Goal: Task Accomplishment & Management: Complete application form

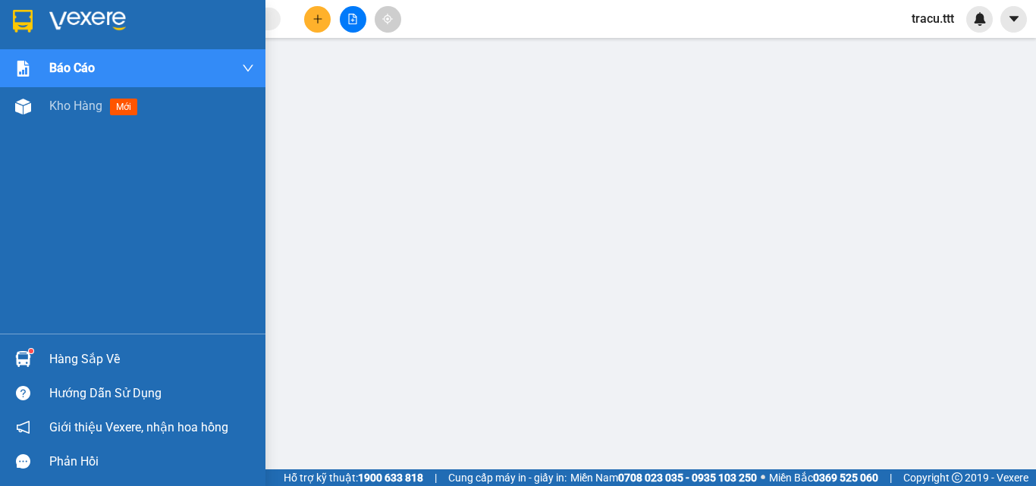
click at [32, 34] on div at bounding box center [132, 24] width 265 height 49
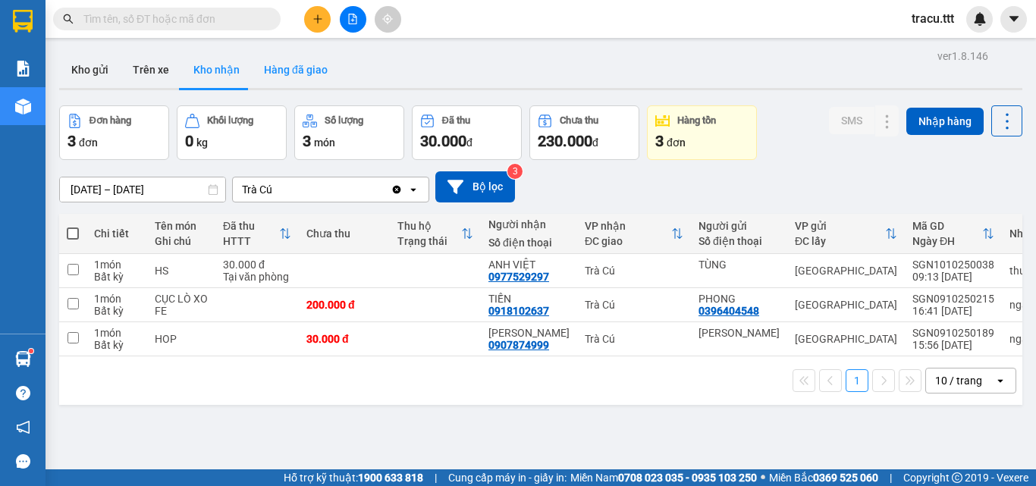
click at [303, 79] on button "Hàng đã giao" at bounding box center [296, 70] width 88 height 36
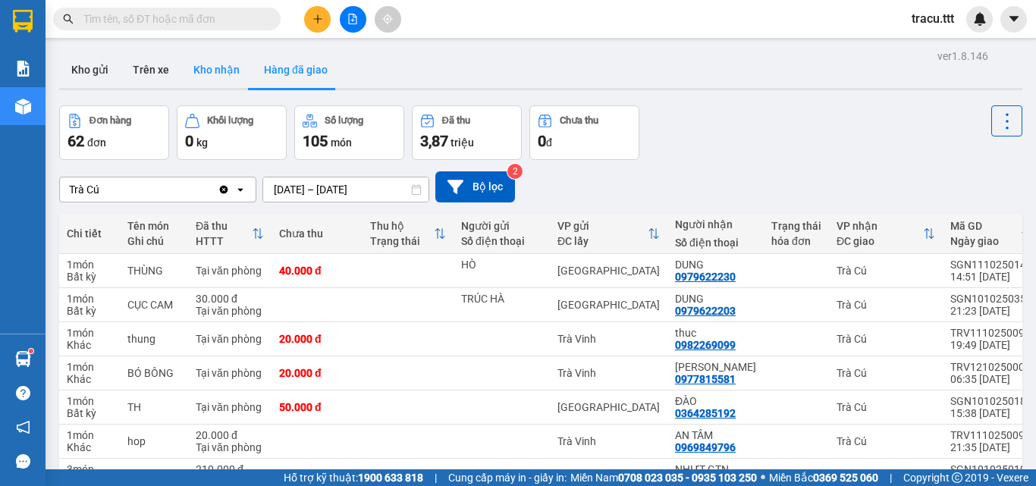
click at [224, 74] on button "Kho nhận" at bounding box center [216, 70] width 71 height 36
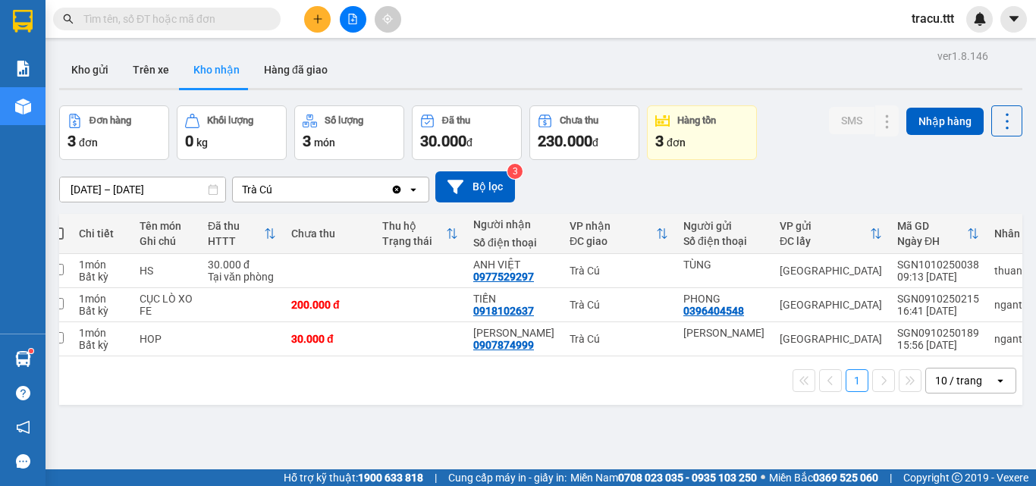
scroll to position [0, 16]
click at [111, 81] on button "Kho gửi" at bounding box center [89, 70] width 61 height 36
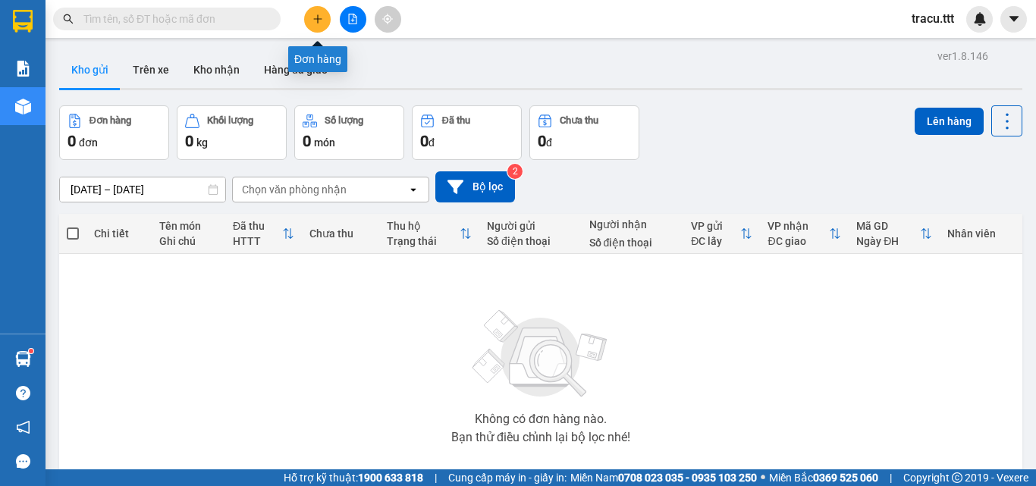
click at [309, 14] on button at bounding box center [317, 19] width 27 height 27
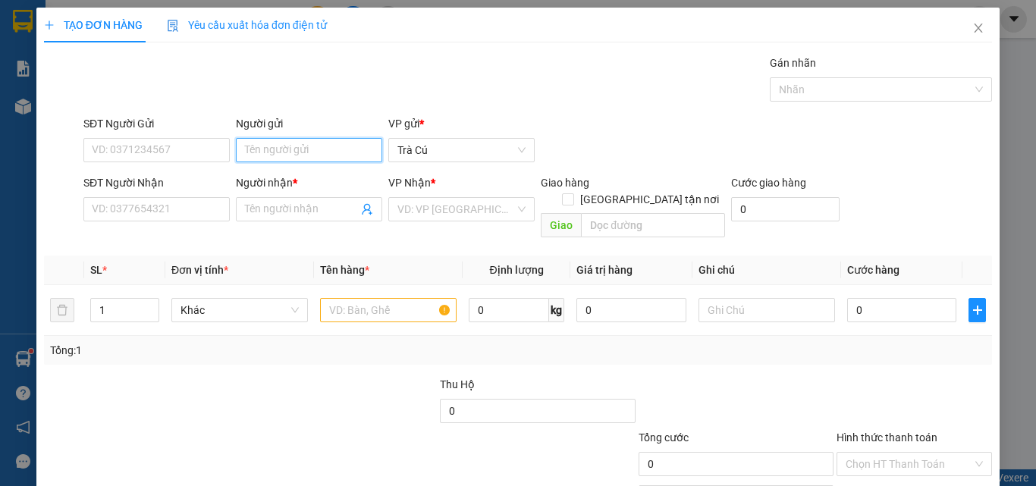
click at [257, 142] on input "Người gửi" at bounding box center [309, 150] width 146 height 24
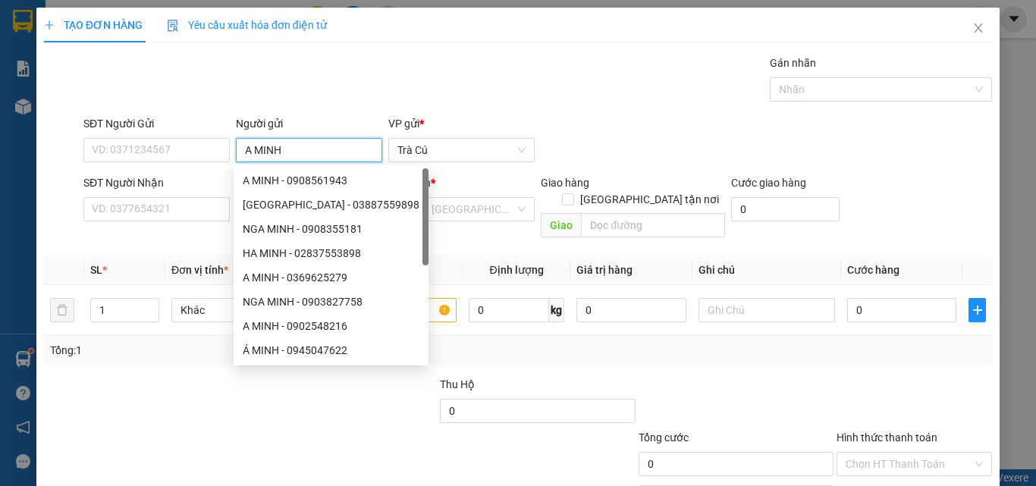
type input "A MINH"
click at [150, 195] on div "SĐT Người Nhận" at bounding box center [156, 185] width 146 height 23
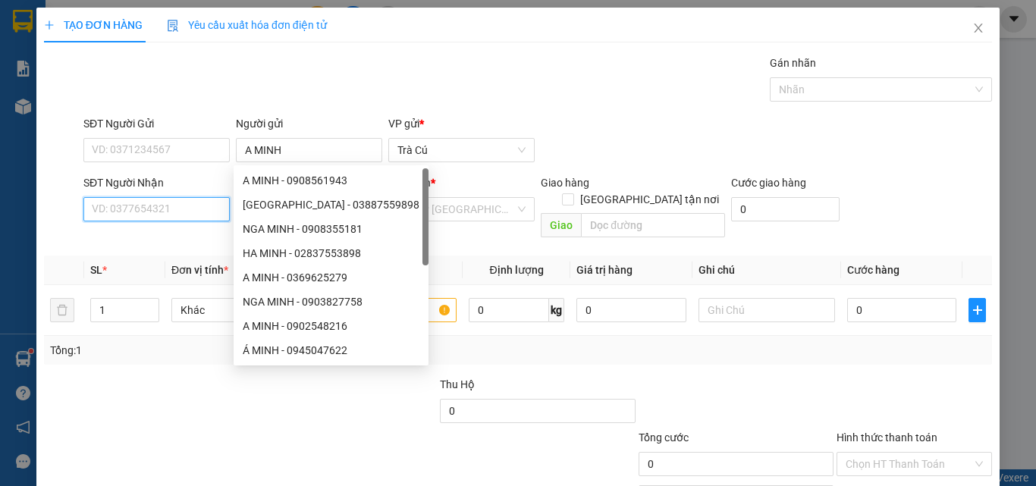
click at [146, 212] on input "SĐT Người Nhận" at bounding box center [156, 209] width 146 height 24
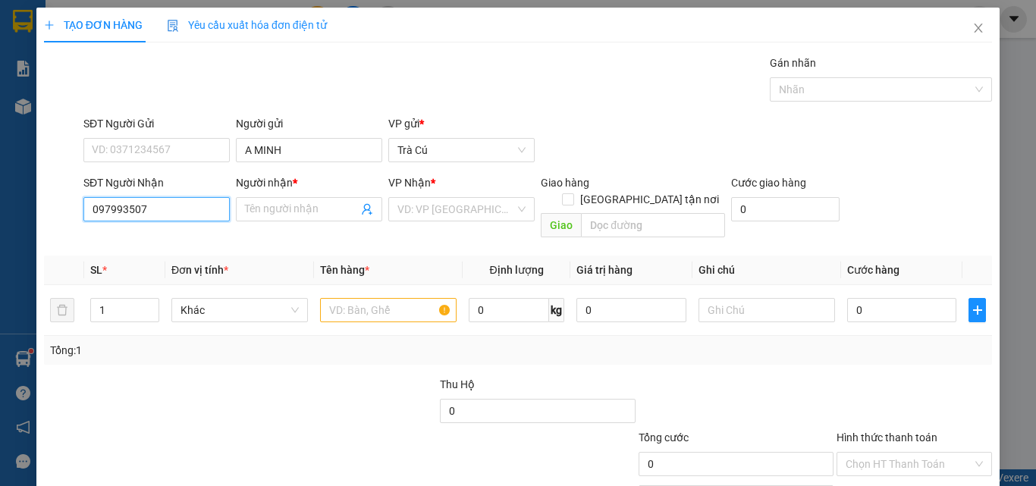
type input "0979935072"
click at [193, 234] on div "0979935072 - ANH VINH" at bounding box center [155, 239] width 127 height 17
type input "[PERSON_NAME]"
type input "0979935072"
click at [390, 303] on input "text" at bounding box center [388, 310] width 136 height 24
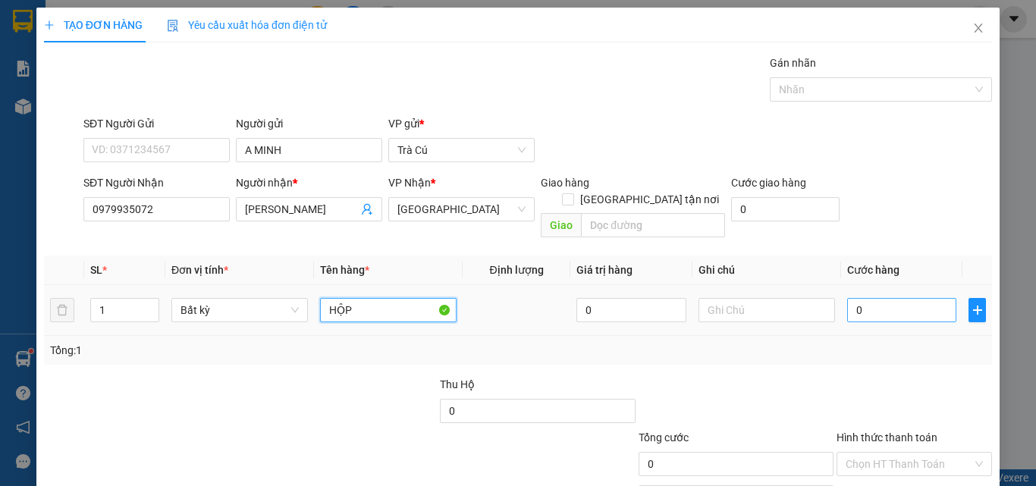
type input "HỘP"
click at [915, 298] on input "0" at bounding box center [901, 310] width 109 height 24
type input "2"
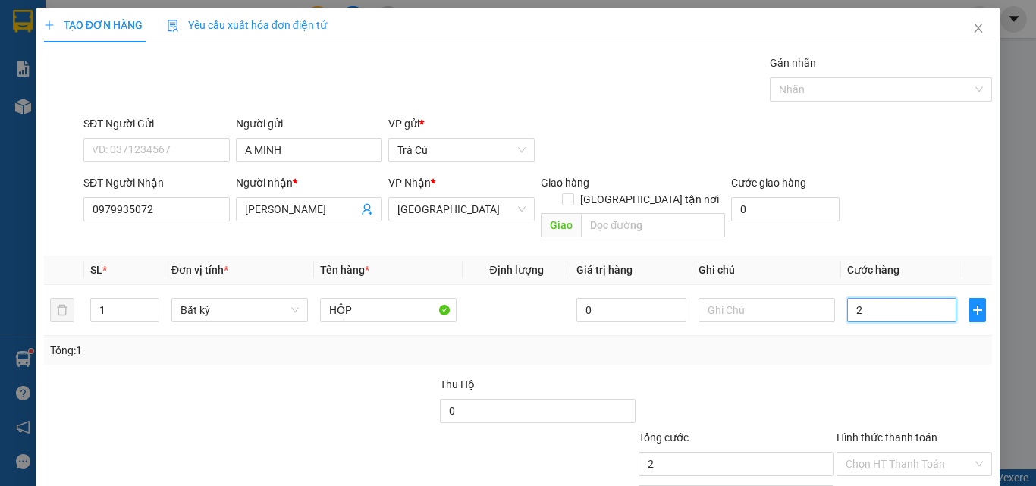
type input "20"
type input "20.000"
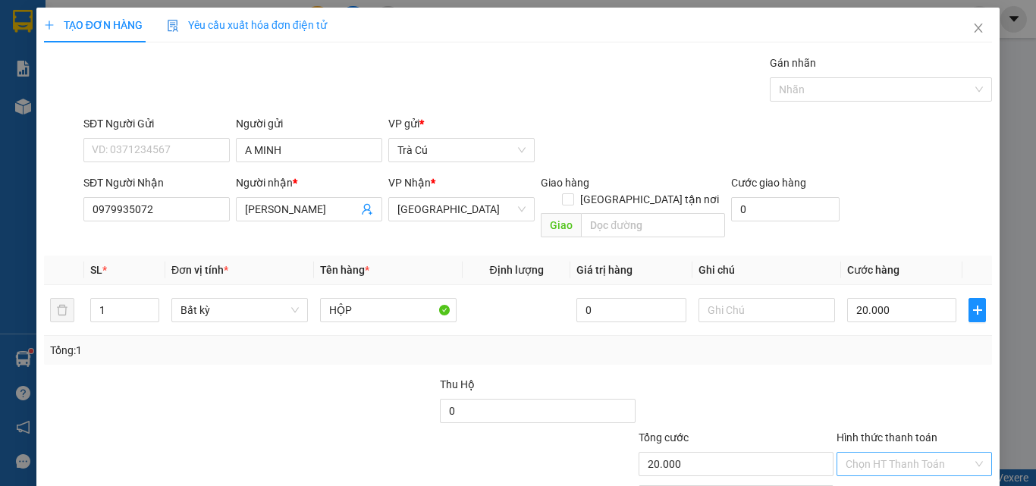
drag, startPoint x: 881, startPoint y: 451, endPoint x: 892, endPoint y: 423, distance: 30.0
click at [882, 453] on input "Hình thức thanh toán" at bounding box center [908, 464] width 127 height 23
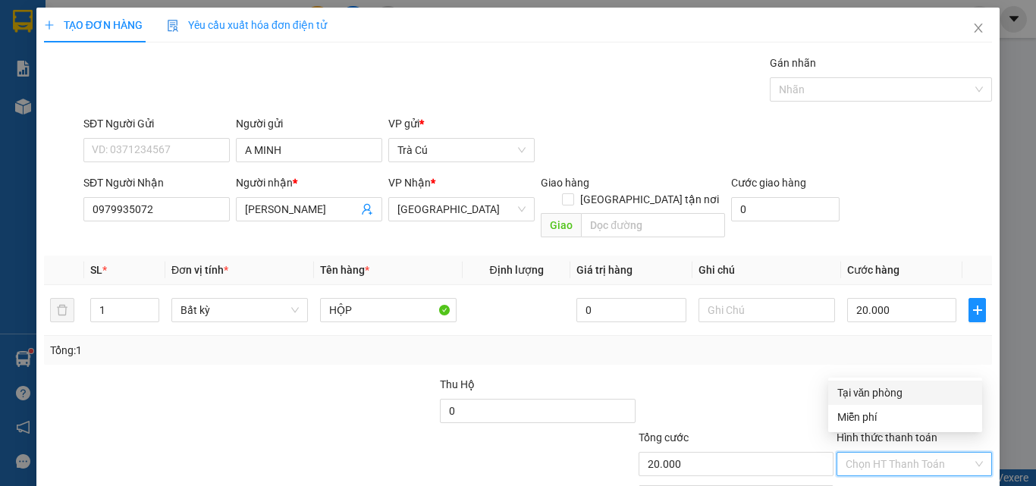
click at [891, 400] on div "Tại văn phòng" at bounding box center [905, 392] width 136 height 17
type input "0"
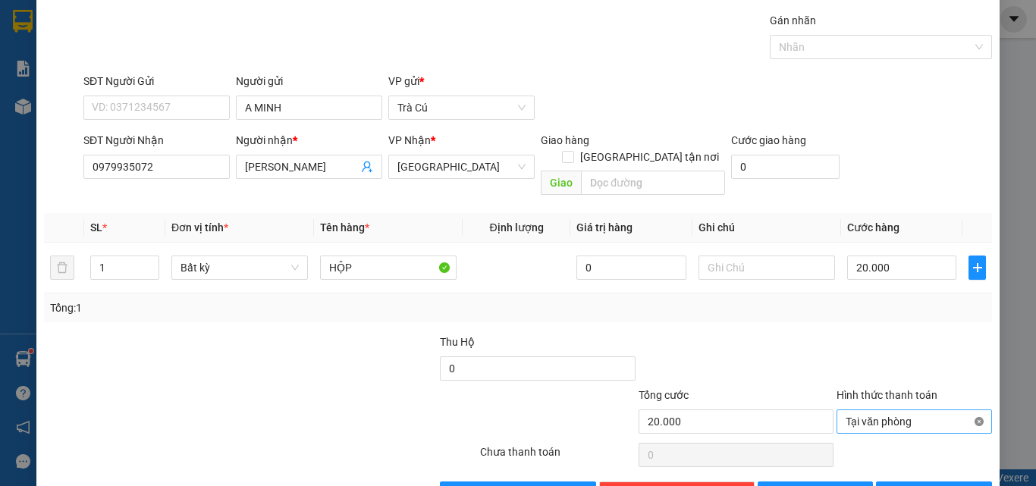
scroll to position [45, 0]
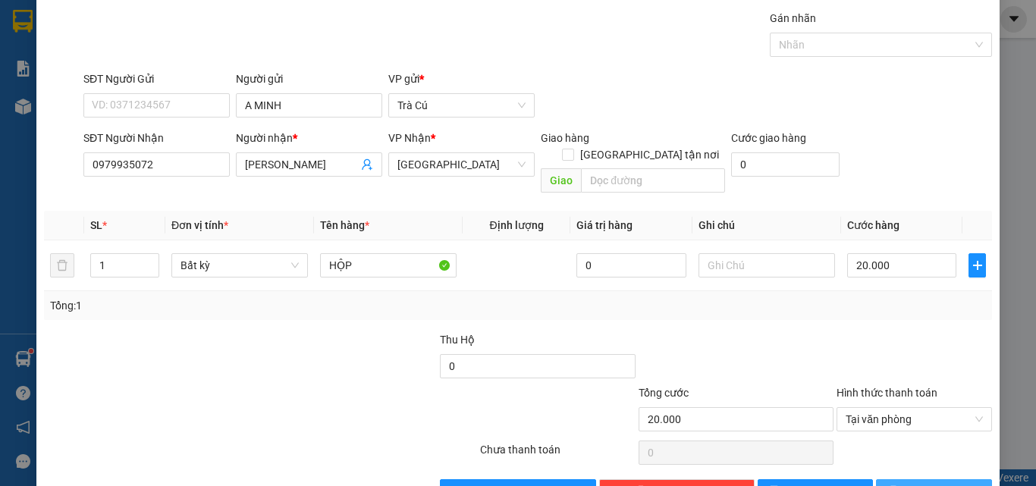
click at [906, 479] on button "[PERSON_NAME] và In" at bounding box center [934, 491] width 116 height 24
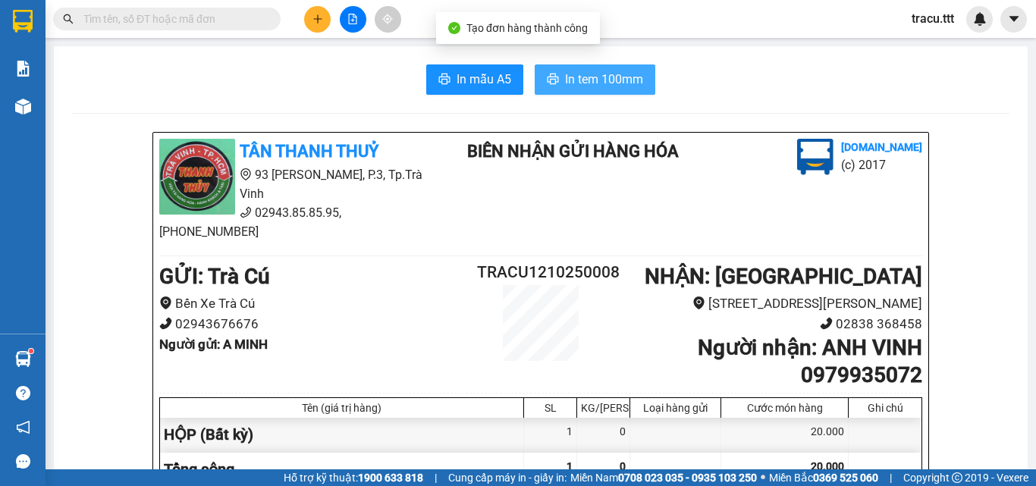
click at [588, 86] on span "In tem 100mm" at bounding box center [604, 79] width 78 height 19
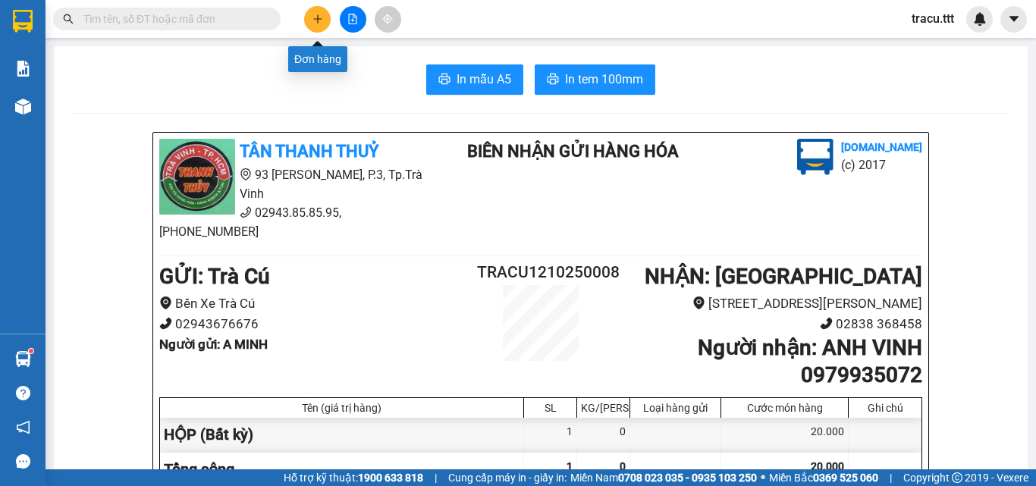
click at [317, 20] on icon "plus" at bounding box center [317, 19] width 11 height 11
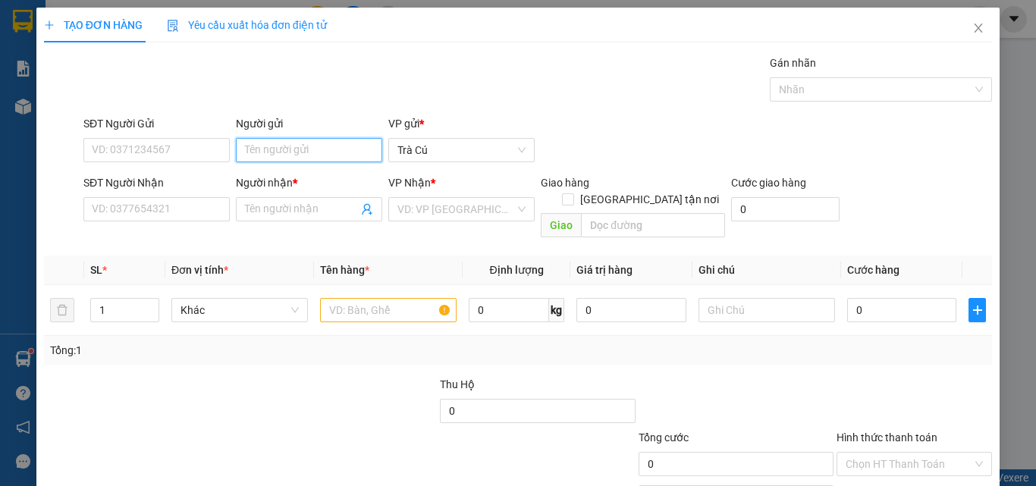
click at [285, 144] on input "Người gửi" at bounding box center [309, 150] width 146 height 24
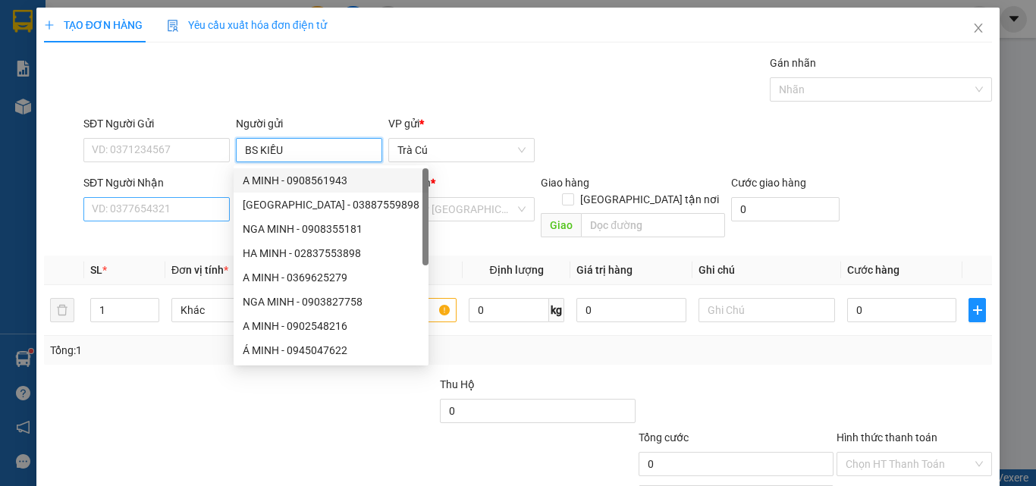
type input "BS KIỀU"
click at [167, 212] on input "SĐT Người Nhận" at bounding box center [156, 209] width 146 height 24
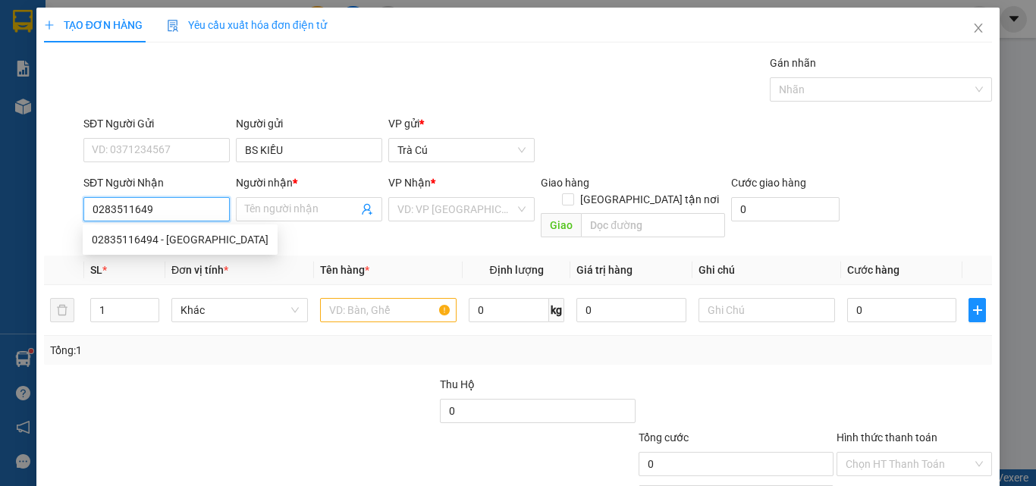
type input "02835116494"
click at [193, 240] on div "02835116494 - [GEOGRAPHIC_DATA]" at bounding box center [180, 239] width 177 height 17
type input "VIỆT ĐỨC"
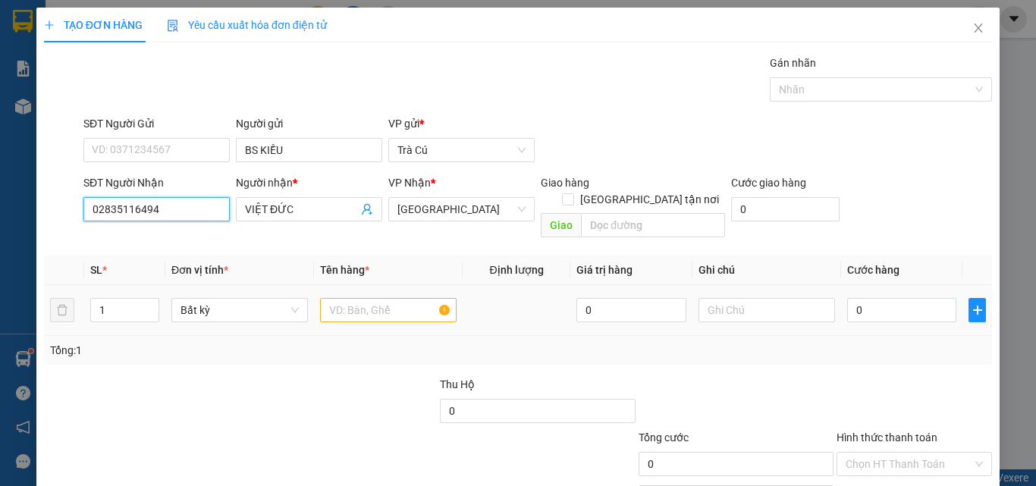
type input "02835116494"
click at [359, 298] on input "text" at bounding box center [388, 310] width 136 height 24
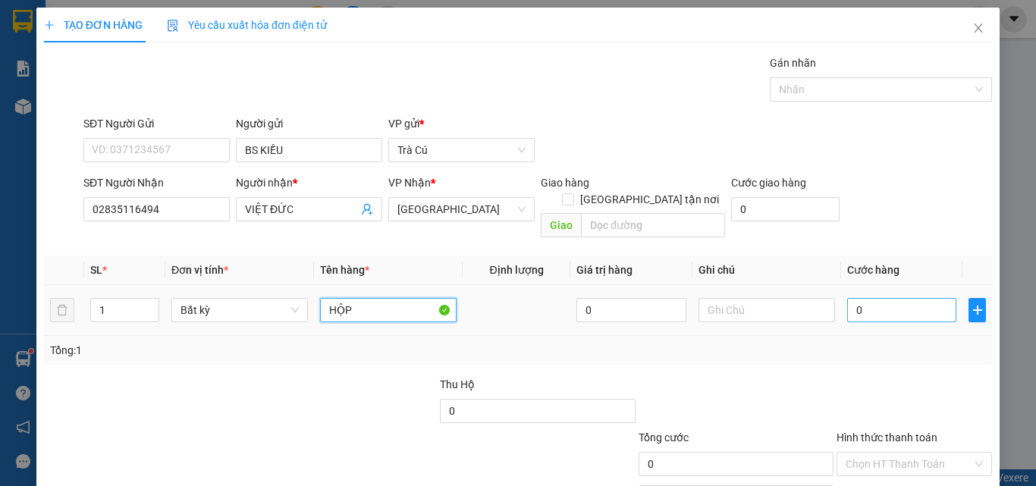
type input "HỘP"
click at [876, 298] on input "0" at bounding box center [901, 310] width 109 height 24
type input "2"
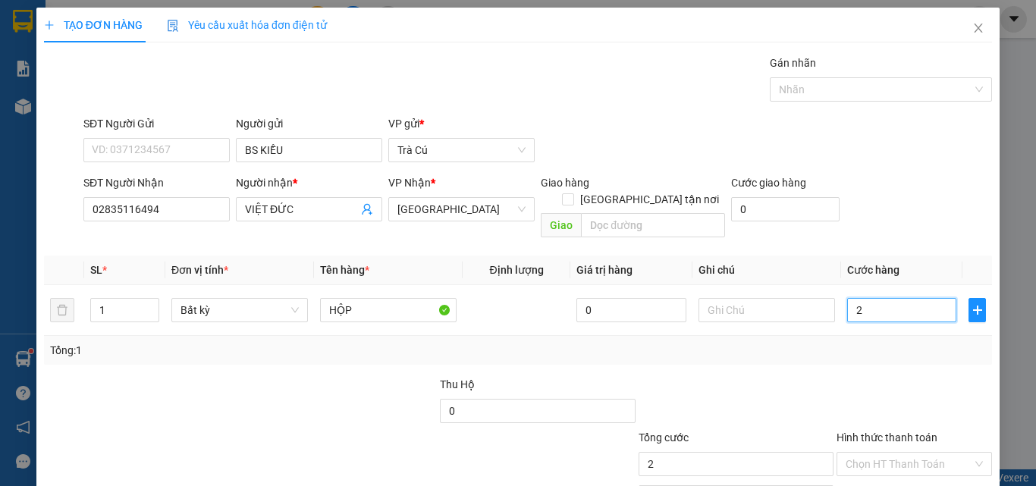
type input "20"
type input "20.000"
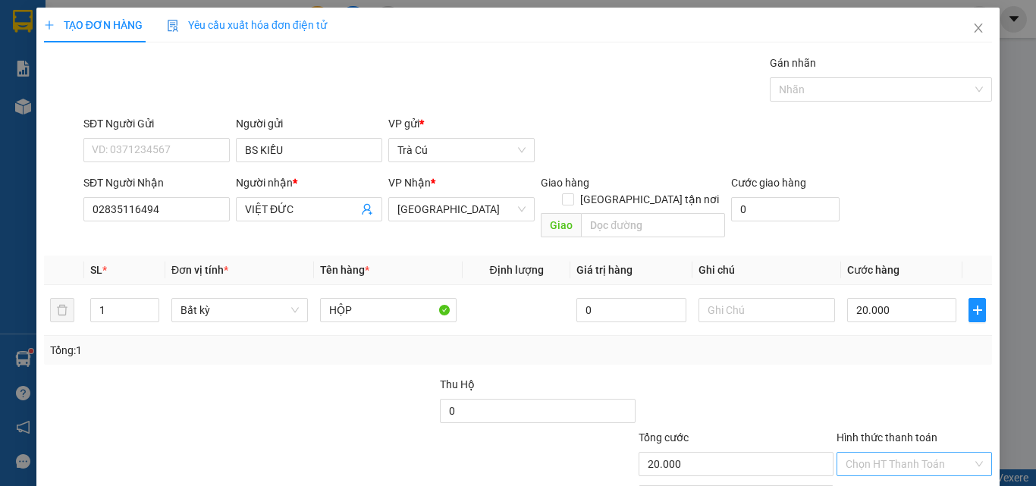
click at [927, 453] on input "Hình thức thanh toán" at bounding box center [908, 464] width 127 height 23
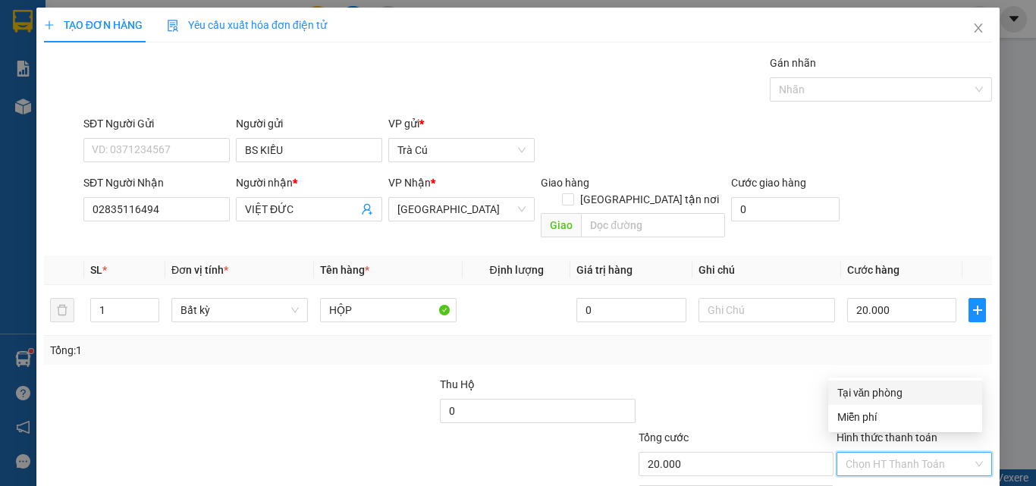
drag, startPoint x: 921, startPoint y: 397, endPoint x: 945, endPoint y: 380, distance: 29.3
click at [920, 397] on div "Tại văn phòng" at bounding box center [905, 392] width 136 height 17
type input "0"
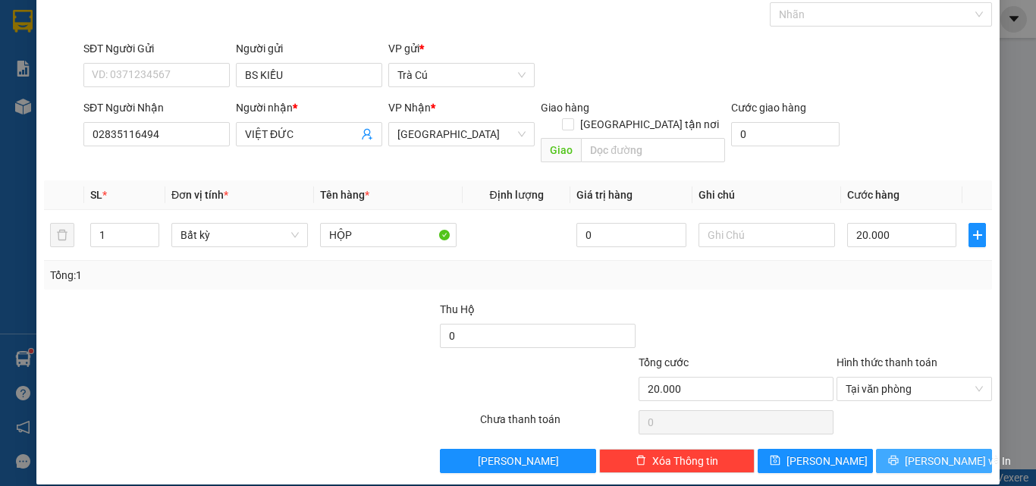
click at [931, 453] on span "[PERSON_NAME] và In" at bounding box center [958, 461] width 106 height 17
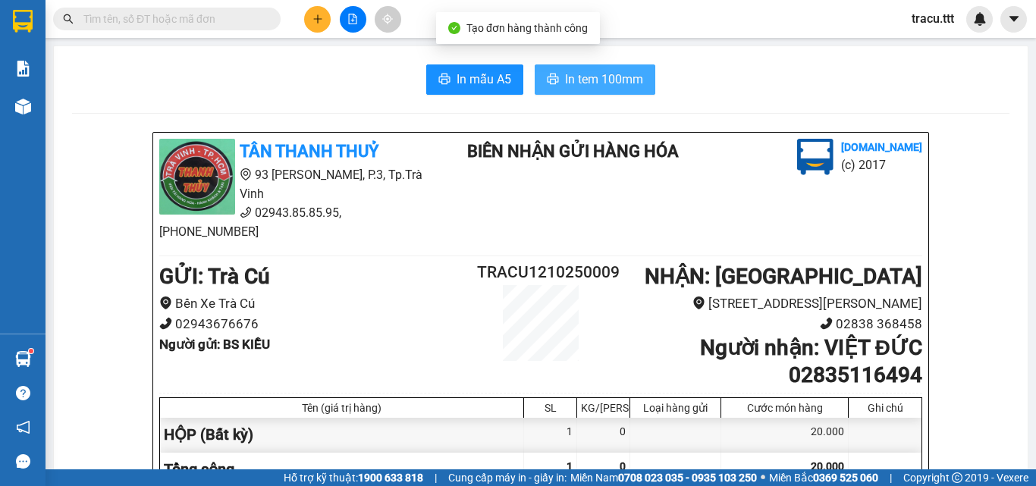
click at [600, 91] on button "In tem 100mm" at bounding box center [595, 79] width 121 height 30
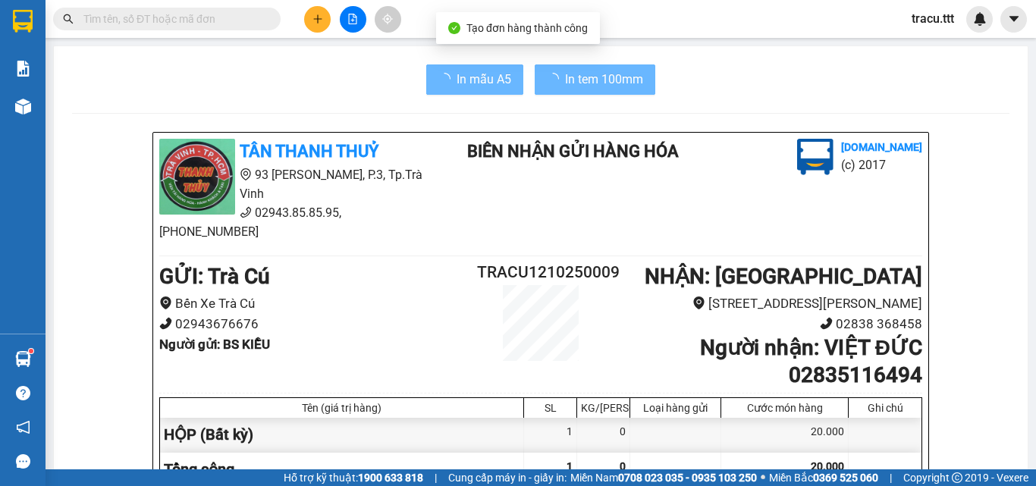
click at [315, 27] on button at bounding box center [317, 19] width 27 height 27
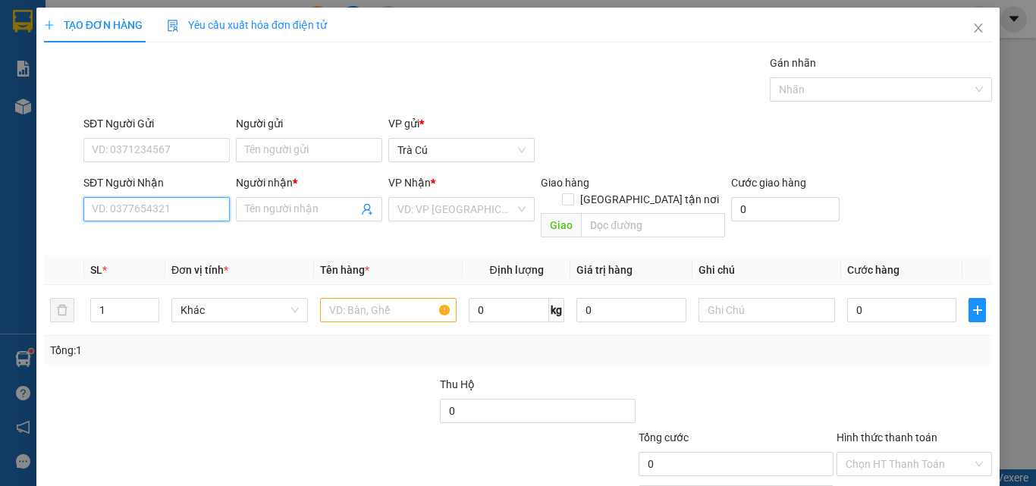
click at [212, 209] on input "SĐT Người Nhận" at bounding box center [156, 209] width 146 height 24
type input "0933048440"
click at [184, 246] on div "0933048440 - TRÍ" at bounding box center [155, 239] width 127 height 17
type input "TRÍ"
type input "0933048440"
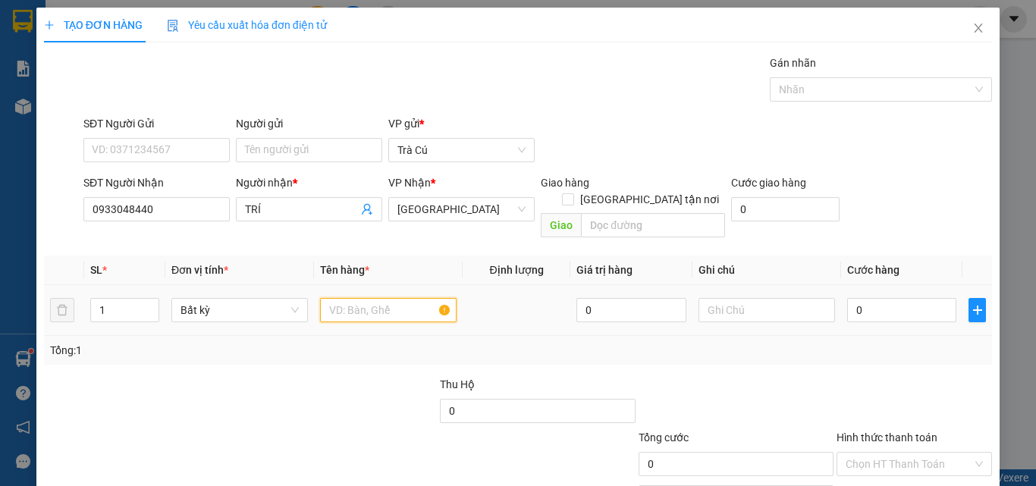
click at [343, 298] on input "text" at bounding box center [388, 310] width 136 height 24
type input "HỘP"
click at [873, 298] on input "0" at bounding box center [901, 310] width 109 height 24
type input "2"
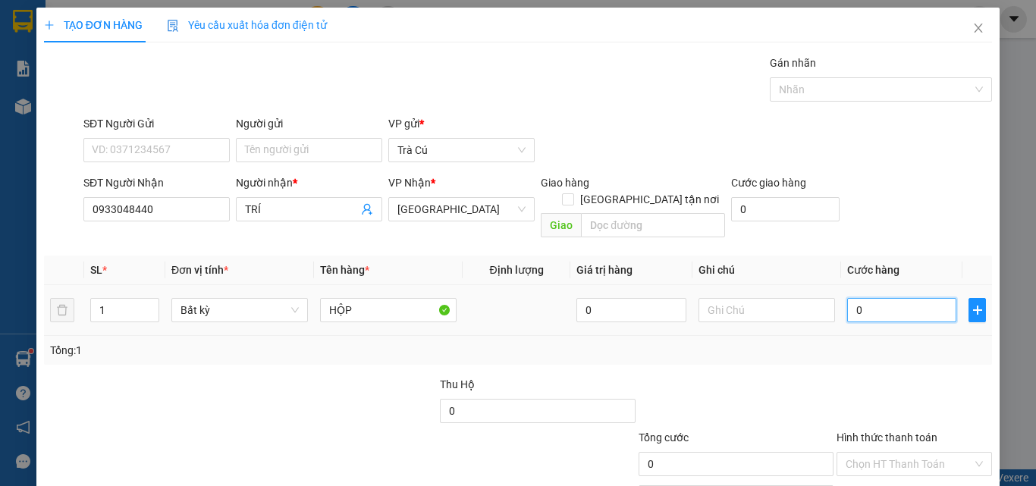
type input "2"
type input "20"
click at [947, 457] on input "Hình thức thanh toán" at bounding box center [908, 464] width 127 height 23
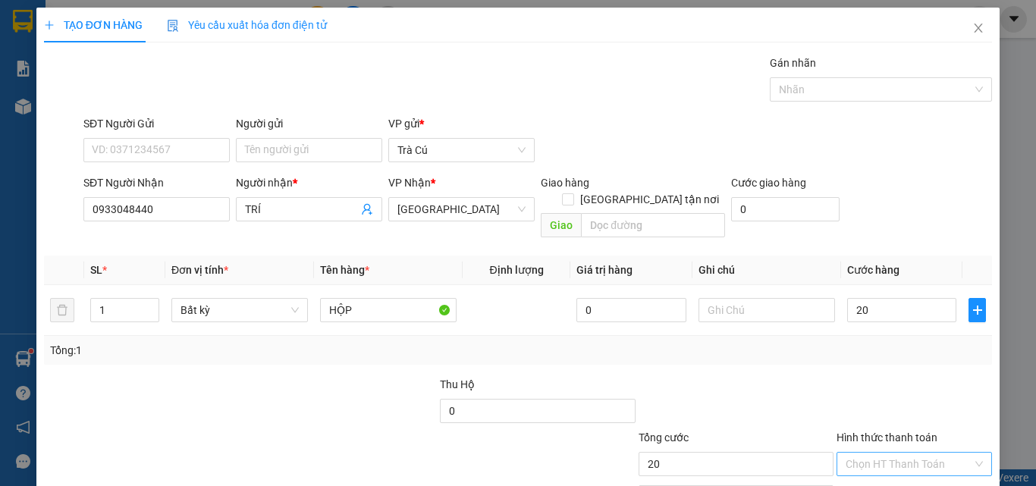
type input "20.000"
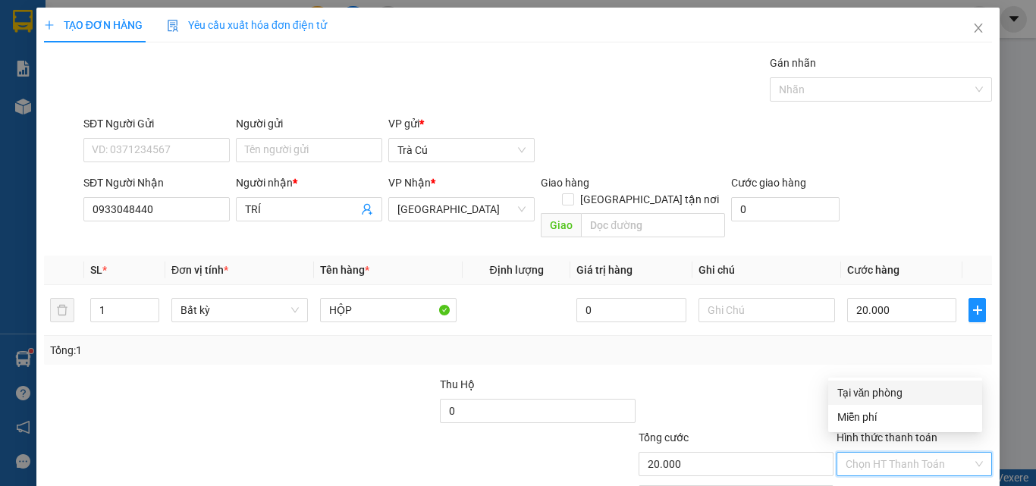
click at [929, 396] on div "Tại văn phòng" at bounding box center [905, 392] width 136 height 17
type input "0"
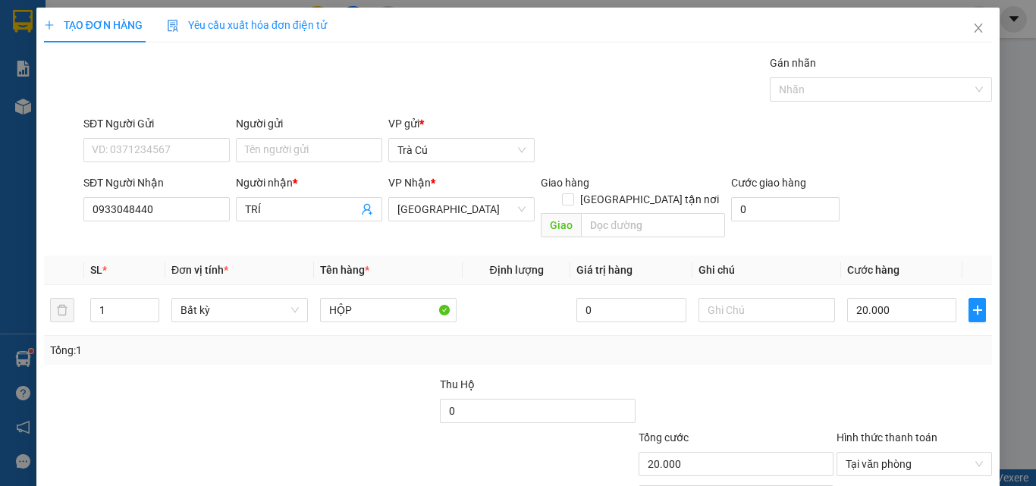
scroll to position [75, 0]
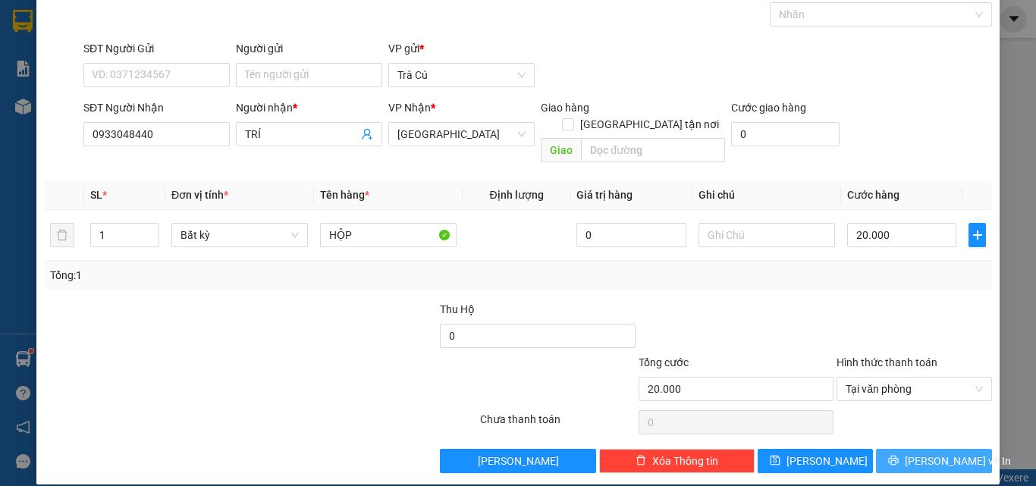
click at [914, 453] on span "[PERSON_NAME] và In" at bounding box center [958, 461] width 106 height 17
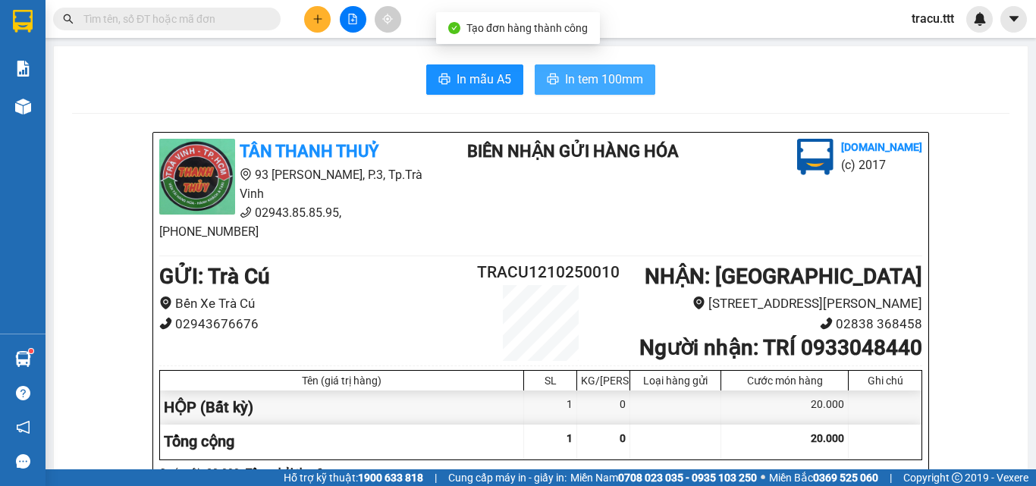
click at [565, 88] on span "In tem 100mm" at bounding box center [604, 79] width 78 height 19
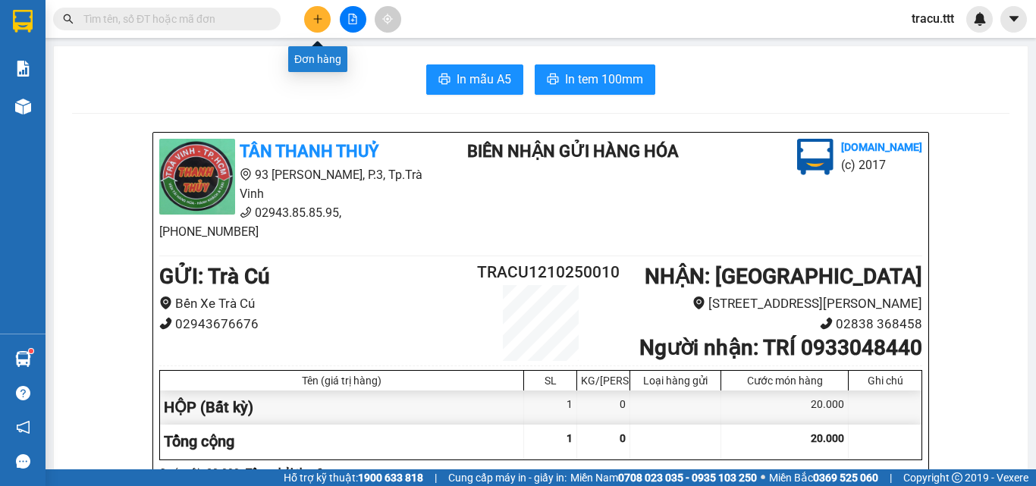
click at [314, 25] on button at bounding box center [317, 19] width 27 height 27
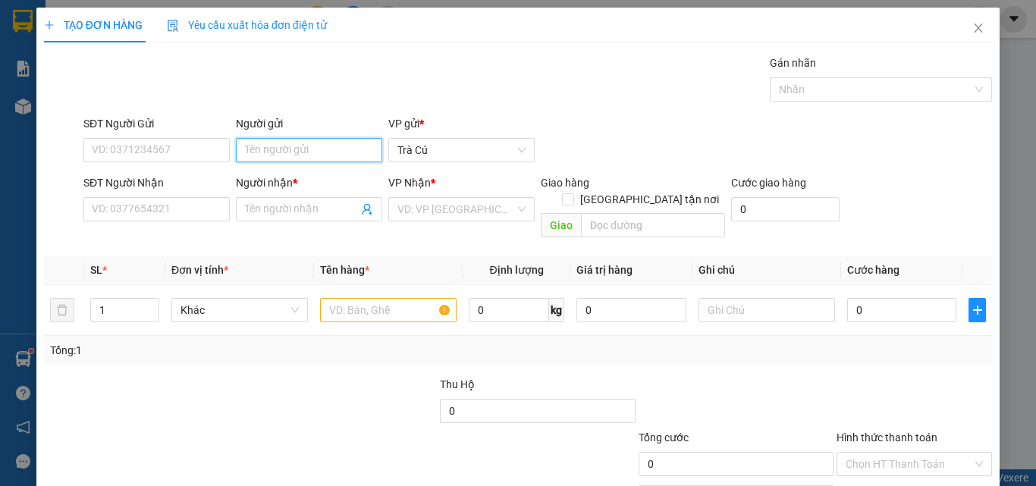
click at [261, 153] on input "Người gửi" at bounding box center [309, 150] width 146 height 24
type input "THIÊN NHIÊN"
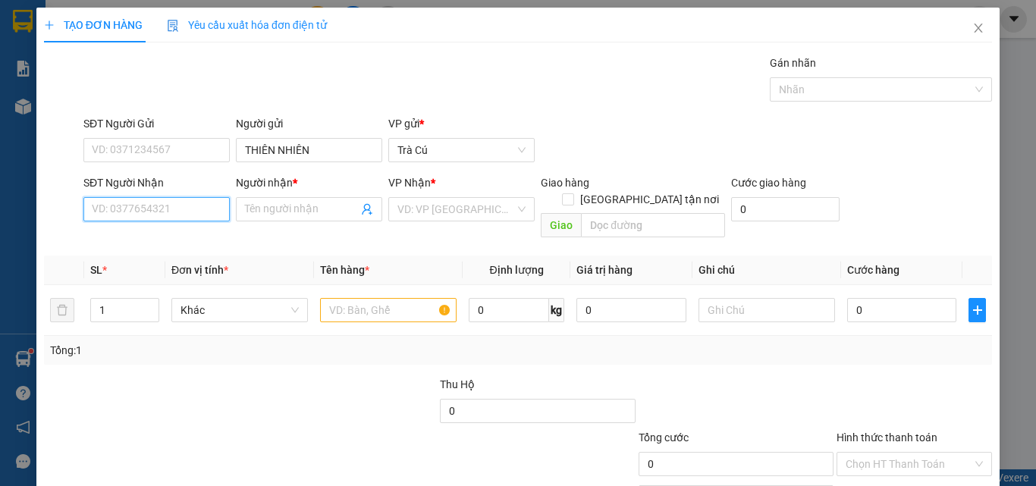
click at [179, 205] on input "SĐT Người Nhận" at bounding box center [156, 209] width 146 height 24
type input "0708391810"
click at [181, 240] on div "0708391810 - MINDLAB SG" at bounding box center [157, 239] width 130 height 17
type input "MINDLAB SG"
type input "0708391810"
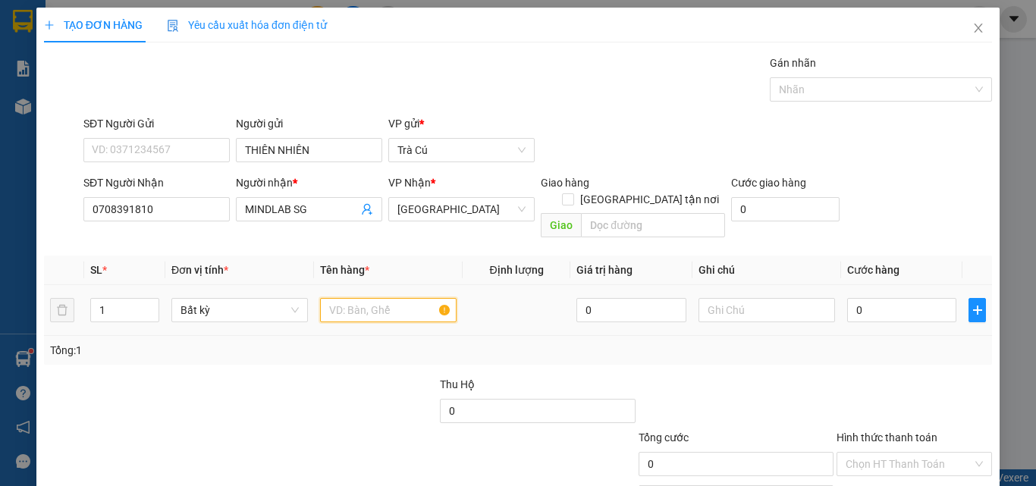
click at [384, 298] on input "text" at bounding box center [388, 310] width 136 height 24
type input "H"
type input "THX"
click at [874, 301] on input "0" at bounding box center [901, 310] width 109 height 24
type input "2"
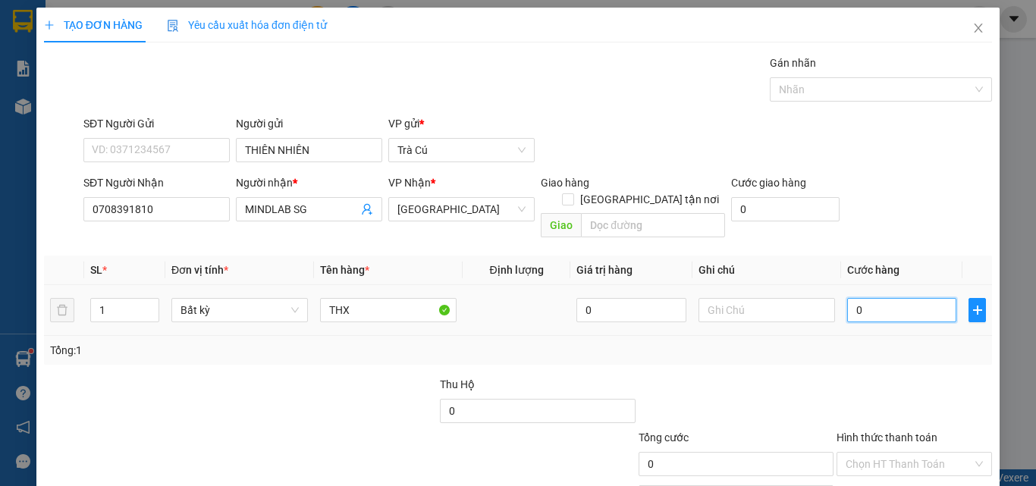
type input "2"
type input "20"
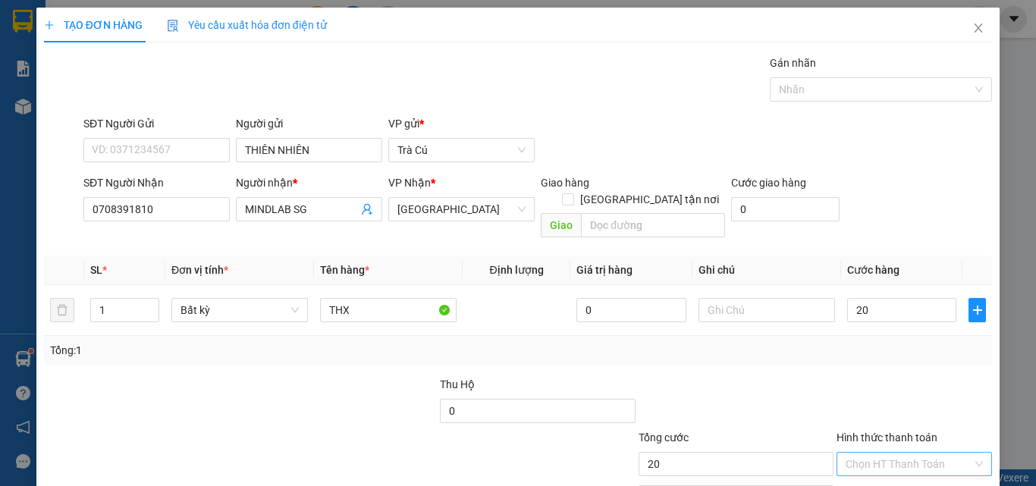
type input "20.000"
click at [888, 453] on input "Hình thức thanh toán" at bounding box center [908, 464] width 127 height 23
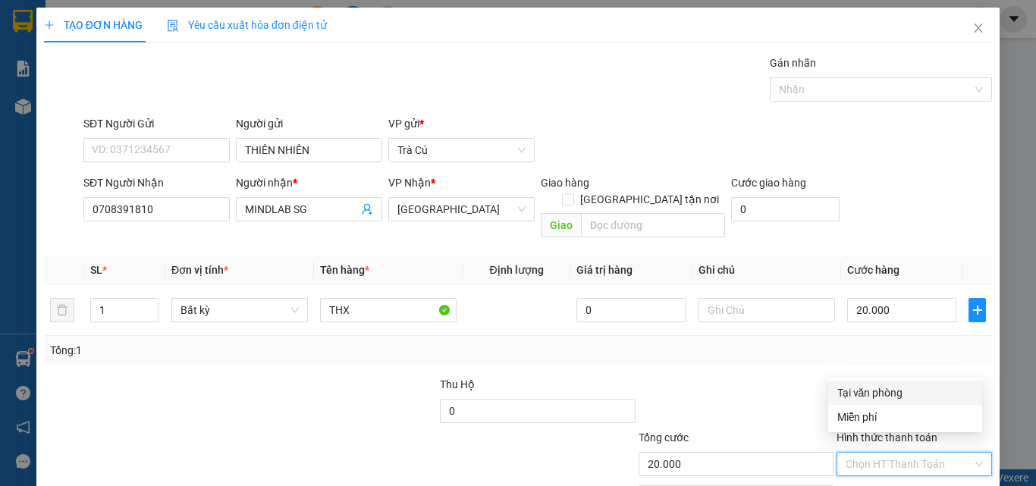
click at [884, 395] on div "Tại văn phòng" at bounding box center [905, 392] width 136 height 17
type input "0"
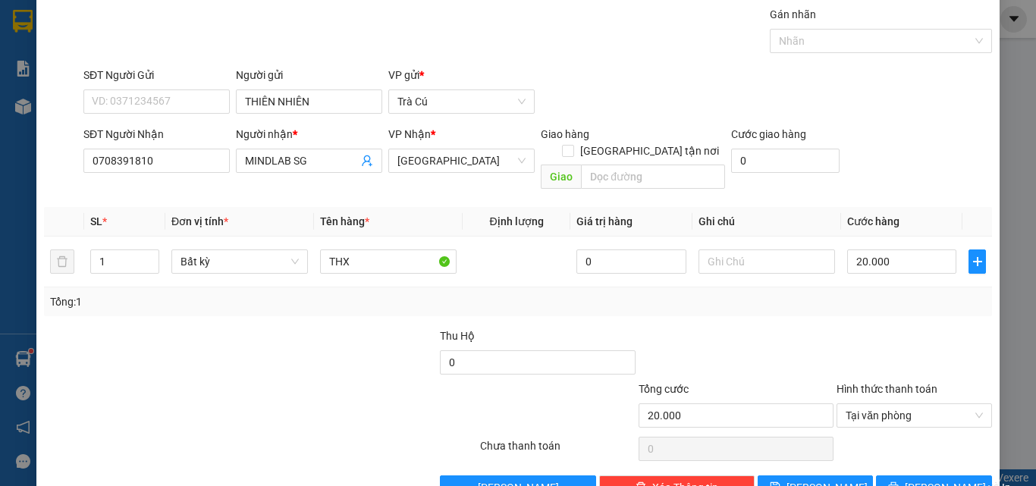
scroll to position [54, 0]
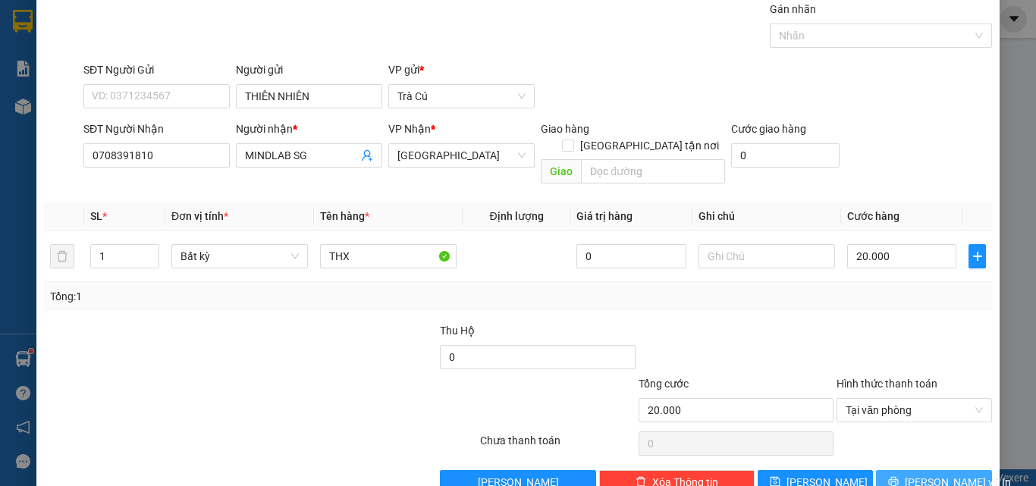
click at [931, 474] on span "[PERSON_NAME] và In" at bounding box center [958, 482] width 106 height 17
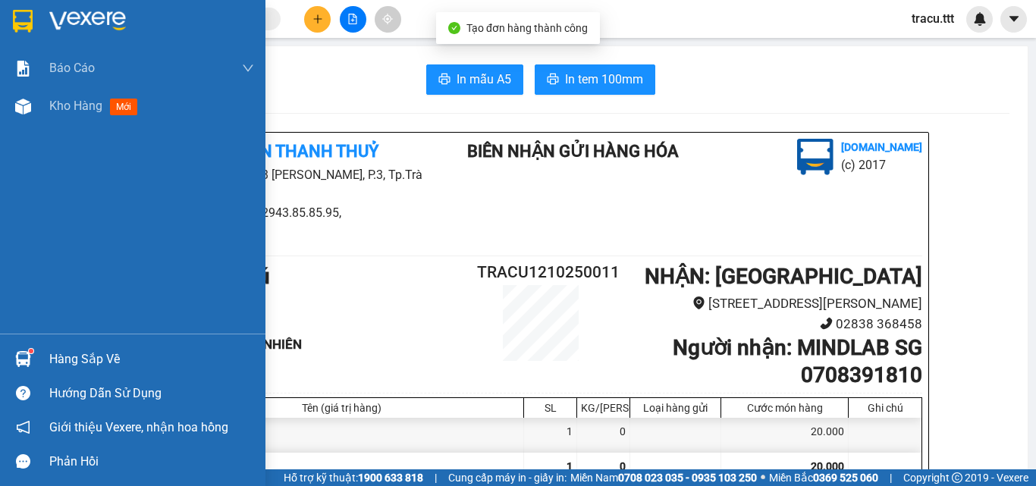
click at [38, 27] on div at bounding box center [132, 24] width 265 height 49
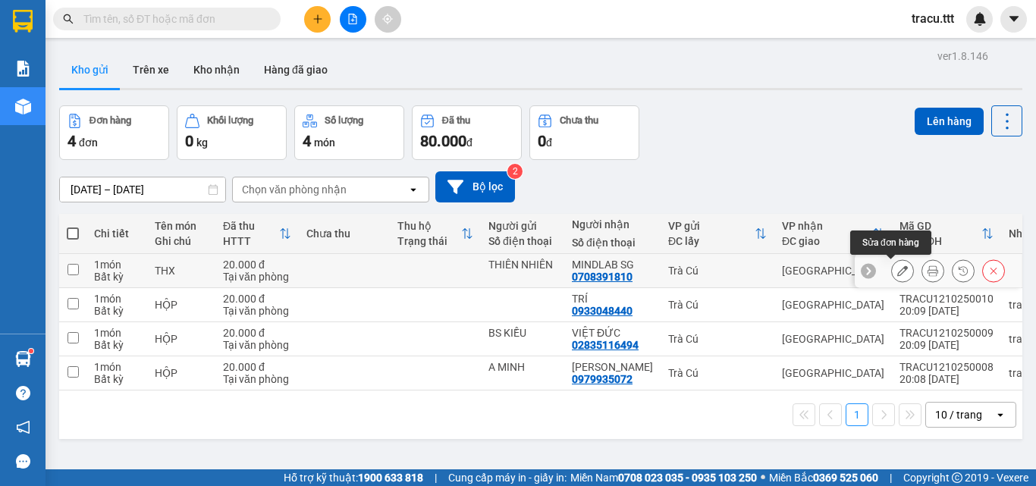
click at [899, 268] on button at bounding box center [902, 271] width 21 height 27
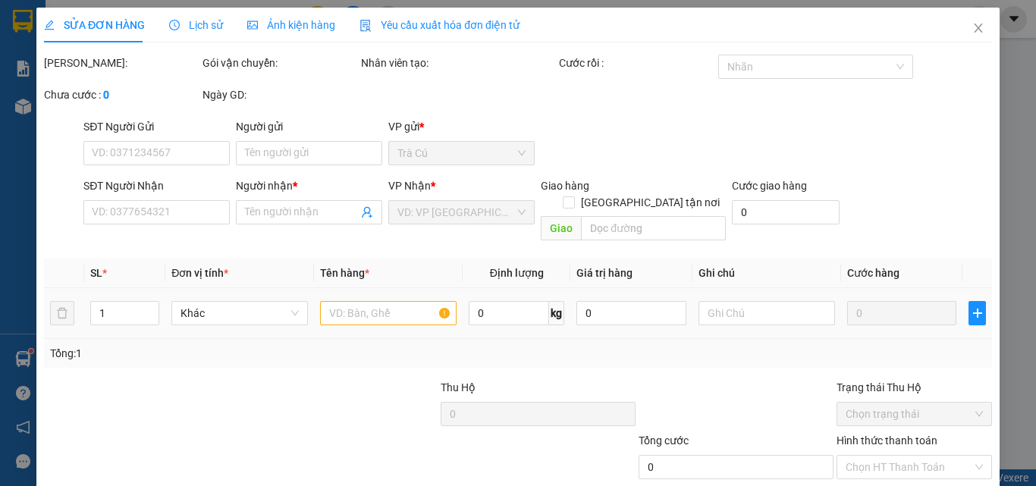
type input "THIÊN NHIÊN"
type input "0708391810"
type input "MINDLAB SG"
type input "20.000"
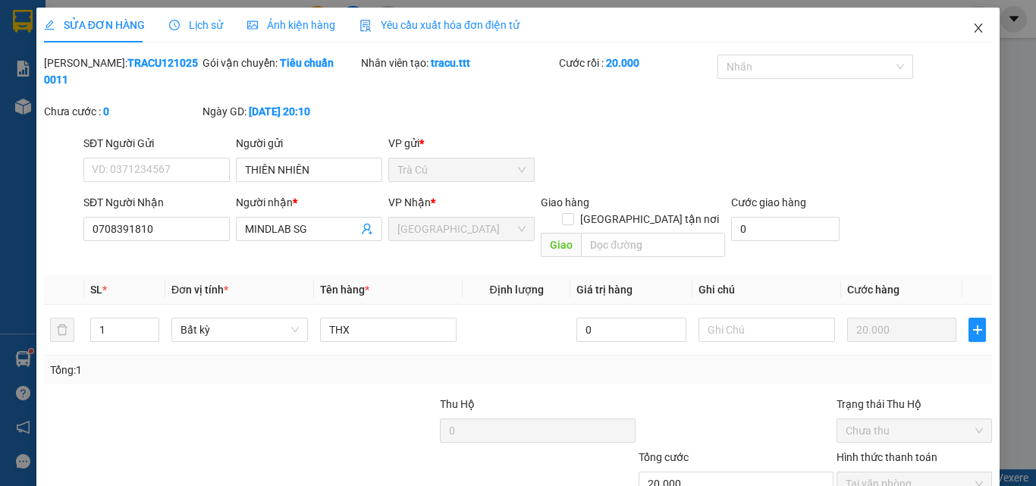
click at [972, 30] on icon "close" at bounding box center [978, 28] width 12 height 12
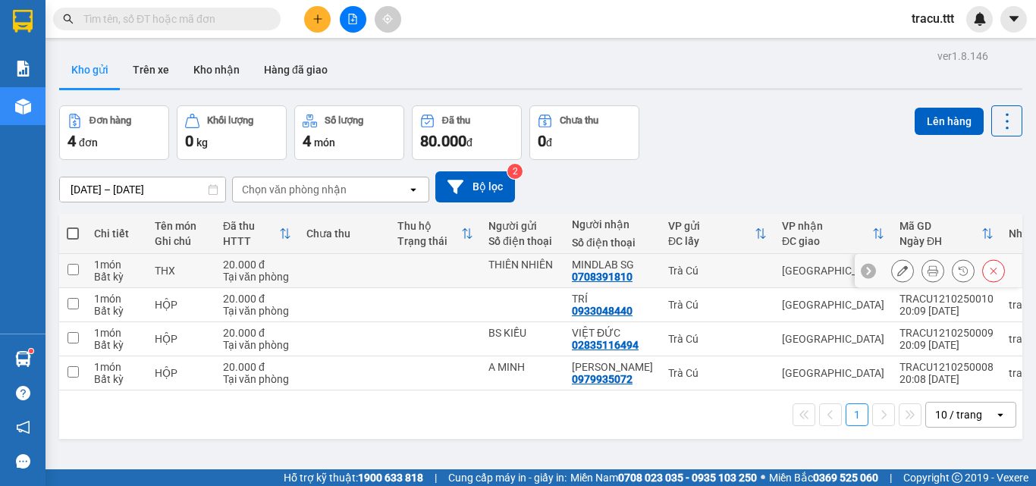
click at [988, 274] on icon at bounding box center [993, 270] width 11 height 11
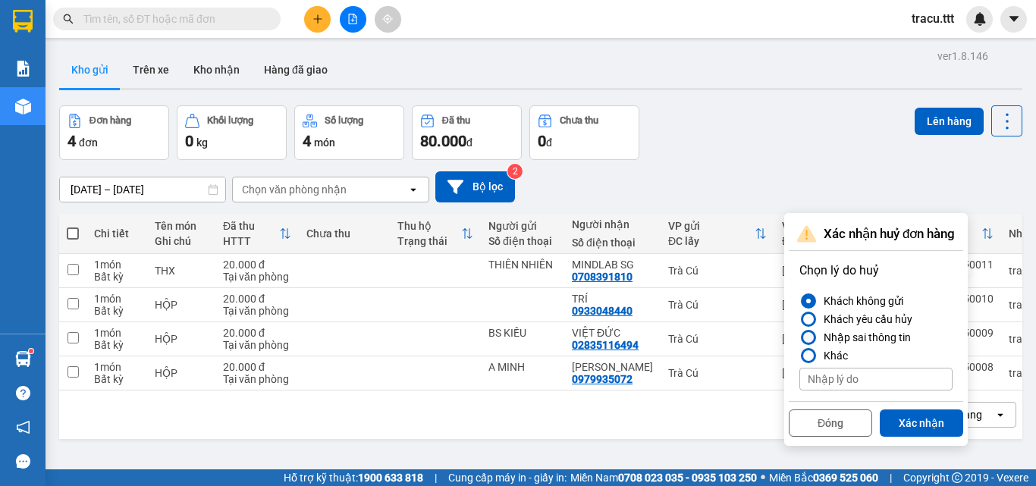
click at [838, 331] on div "Nhập sai thông tin" at bounding box center [863, 337] width 93 height 18
click at [799, 337] on input "Nhập sai thông tin" at bounding box center [799, 337] width 0 height 0
click at [902, 429] on button "Xác nhận" at bounding box center [921, 422] width 83 height 27
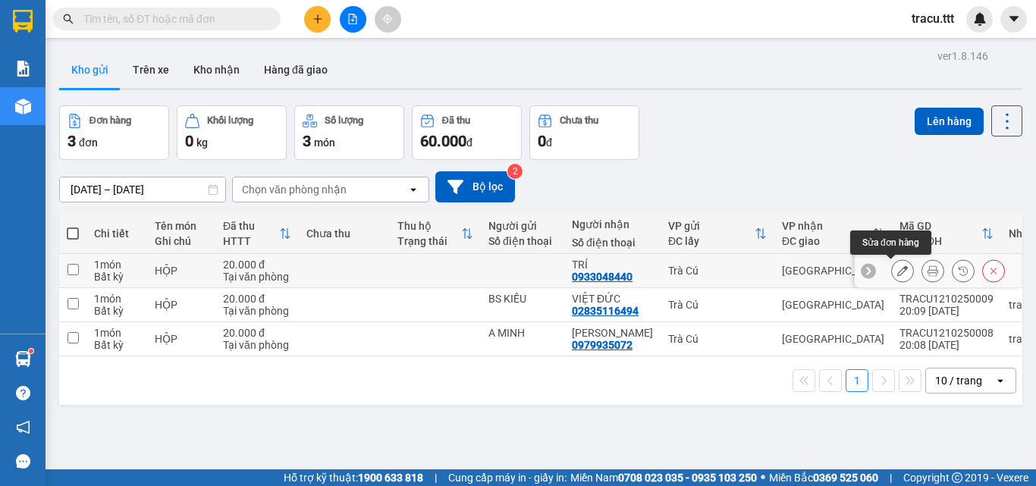
click at [897, 270] on icon at bounding box center [902, 270] width 11 height 11
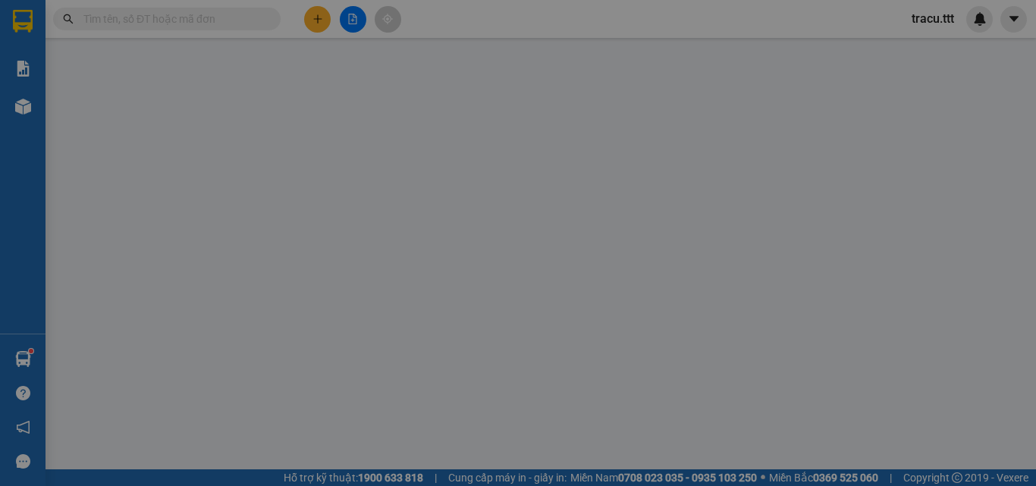
type input "0933048440"
type input "TRÍ"
type input "20.000"
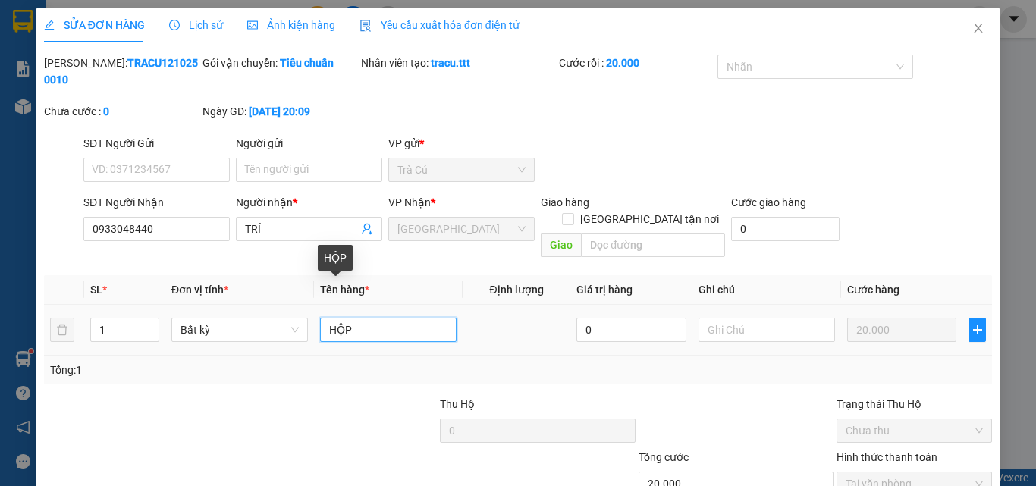
click at [391, 318] on input "HỘP" at bounding box center [388, 330] width 136 height 24
type input "HỘP XỐP"
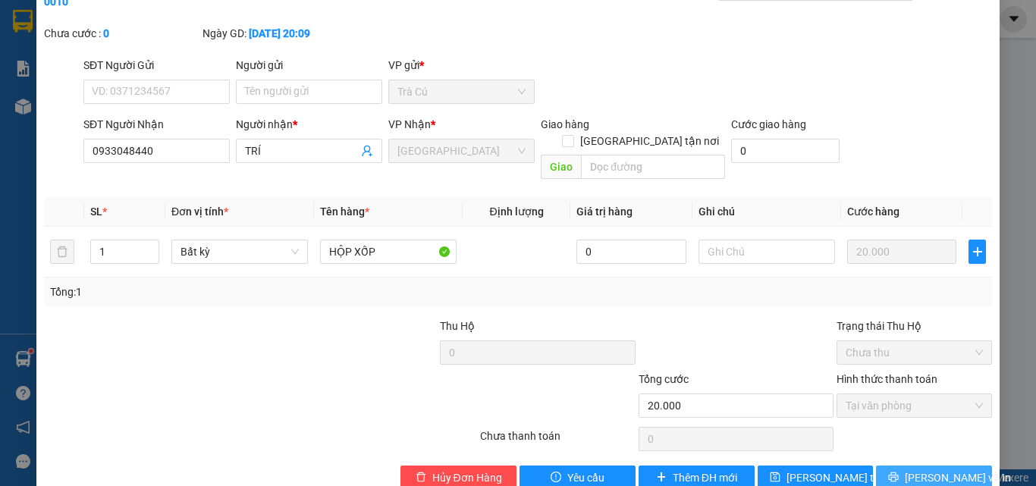
click at [960, 466] on button "[PERSON_NAME] và In" at bounding box center [934, 478] width 116 height 24
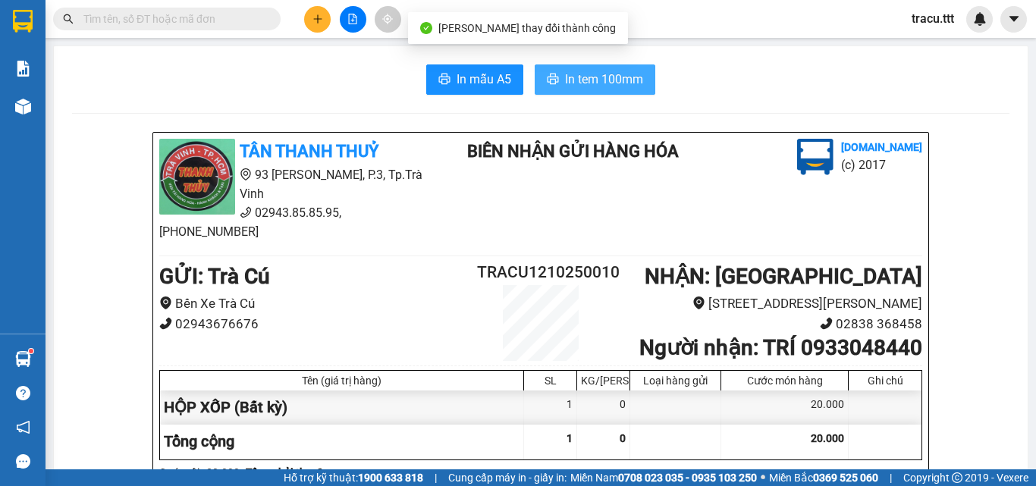
click at [547, 87] on span "printer" at bounding box center [553, 80] width 12 height 14
click at [316, 20] on icon "plus" at bounding box center [317, 19] width 11 height 11
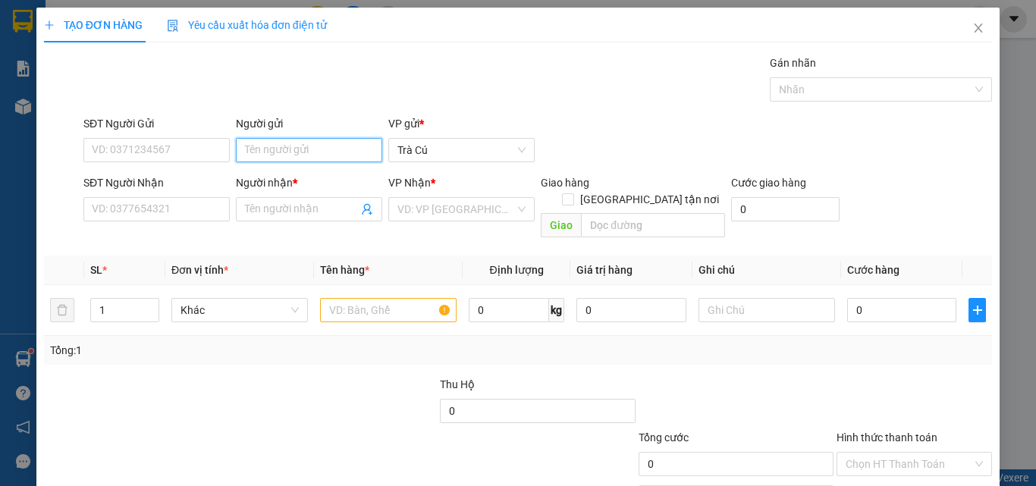
click at [325, 157] on input "Người gửi" at bounding box center [309, 150] width 146 height 24
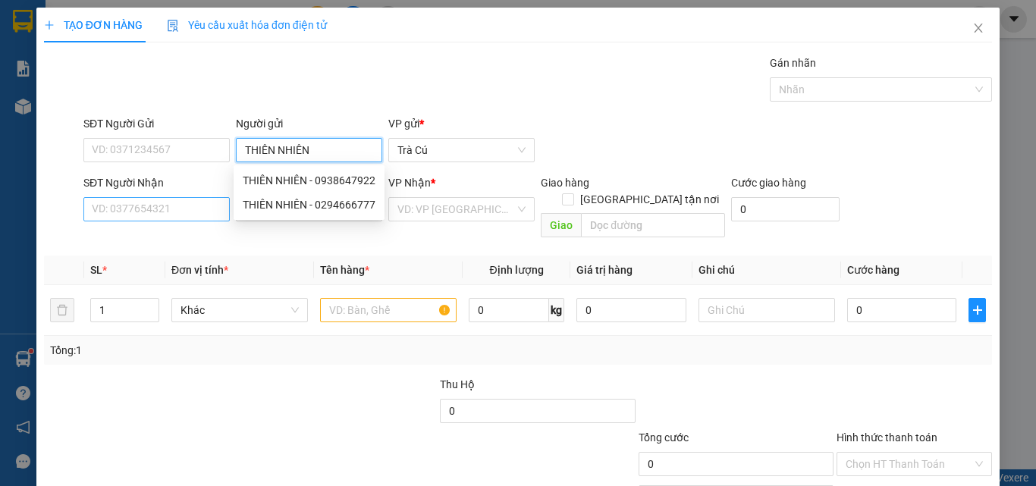
type input "THIÊN NHIÊN"
click at [164, 214] on input "SĐT Người Nhận" at bounding box center [156, 209] width 146 height 24
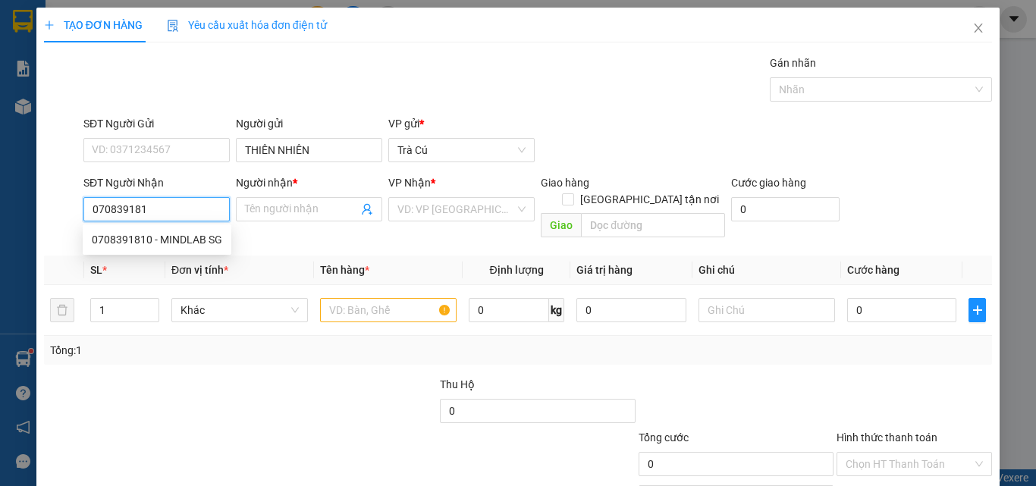
type input "0708391810"
click at [153, 242] on div "0708391810 - MINDLAB SG" at bounding box center [157, 239] width 130 height 17
type input "MINDLAB SG"
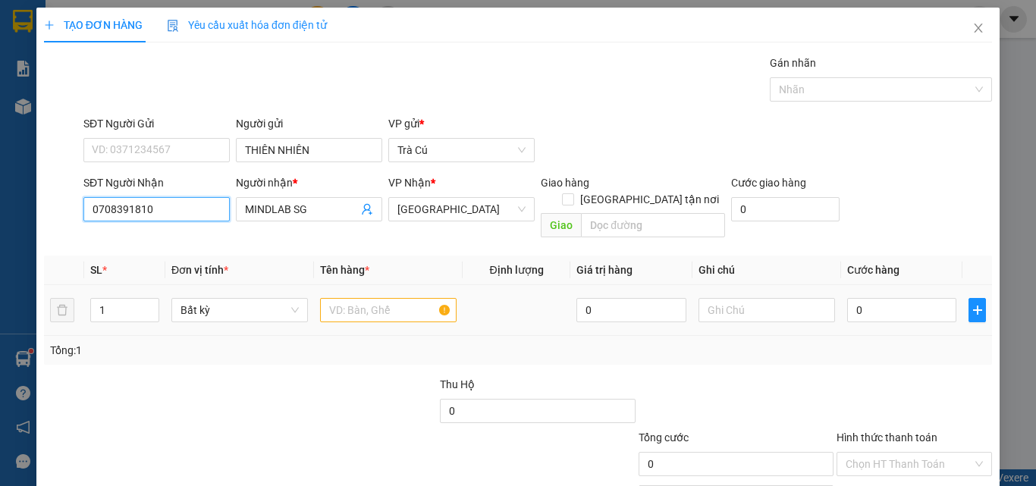
type input "0708391810"
click at [329, 285] on td at bounding box center [388, 310] width 149 height 51
click at [339, 298] on input "text" at bounding box center [388, 310] width 136 height 24
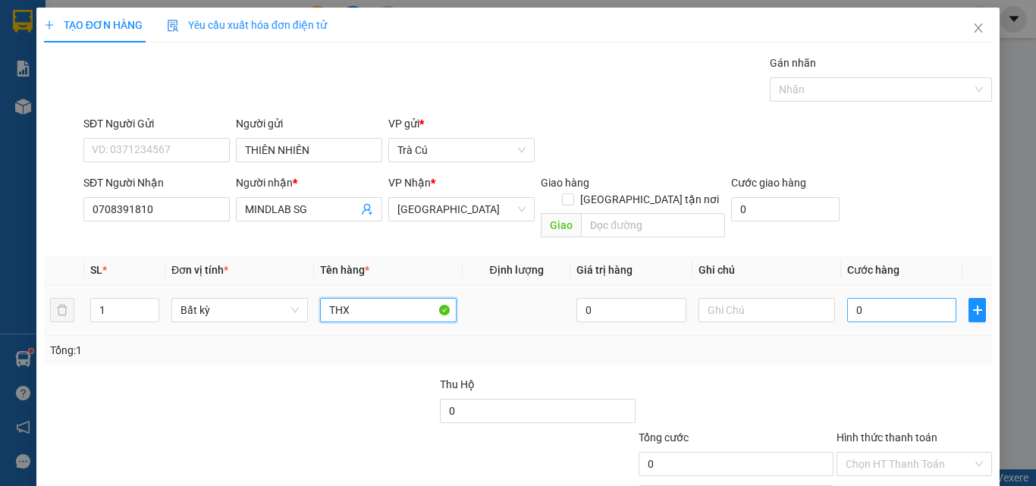
type input "THX"
click at [853, 300] on input "0" at bounding box center [901, 310] width 109 height 24
type input "3"
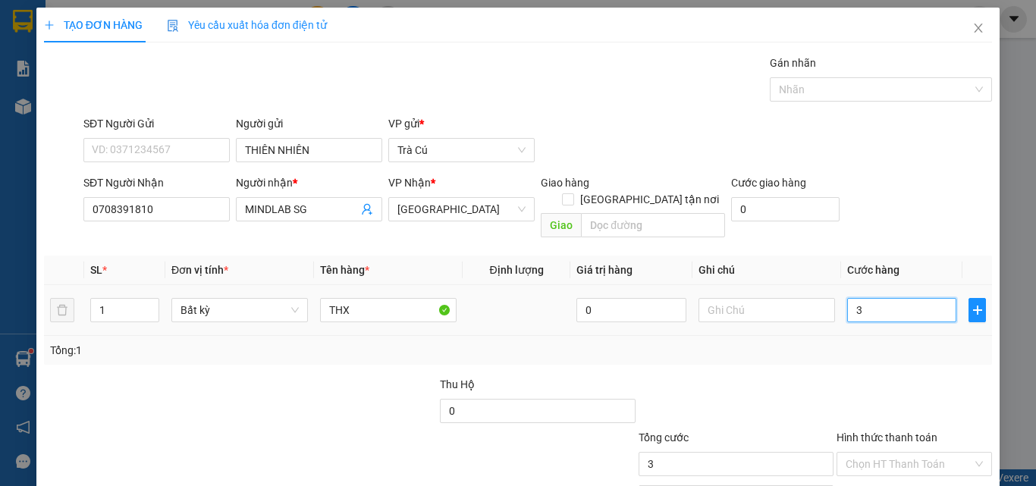
type input "30"
click at [920, 454] on input "Hình thức thanh toán" at bounding box center [908, 464] width 127 height 23
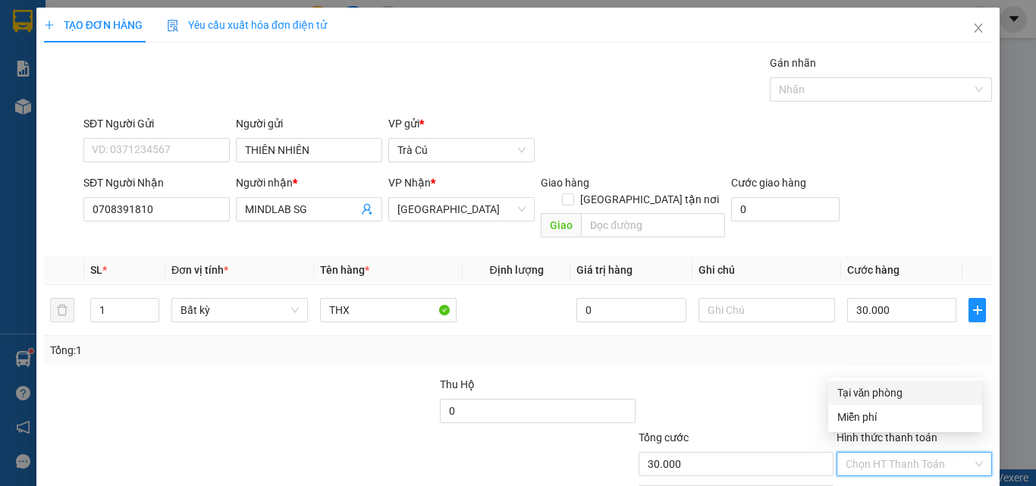
click at [899, 386] on div "Tại văn phòng" at bounding box center [905, 392] width 136 height 17
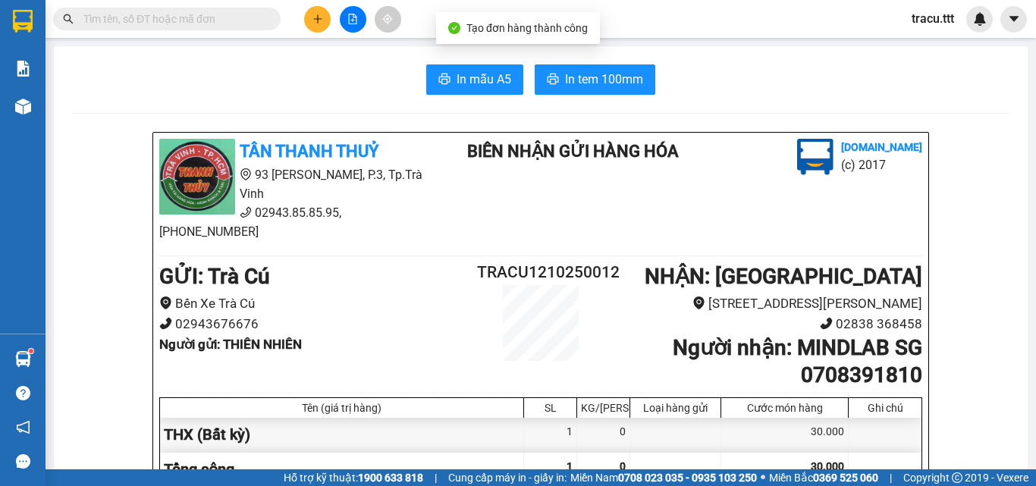
click at [576, 74] on span "In tem 100mm" at bounding box center [604, 79] width 78 height 19
